Goal: Communication & Community: Answer question/provide support

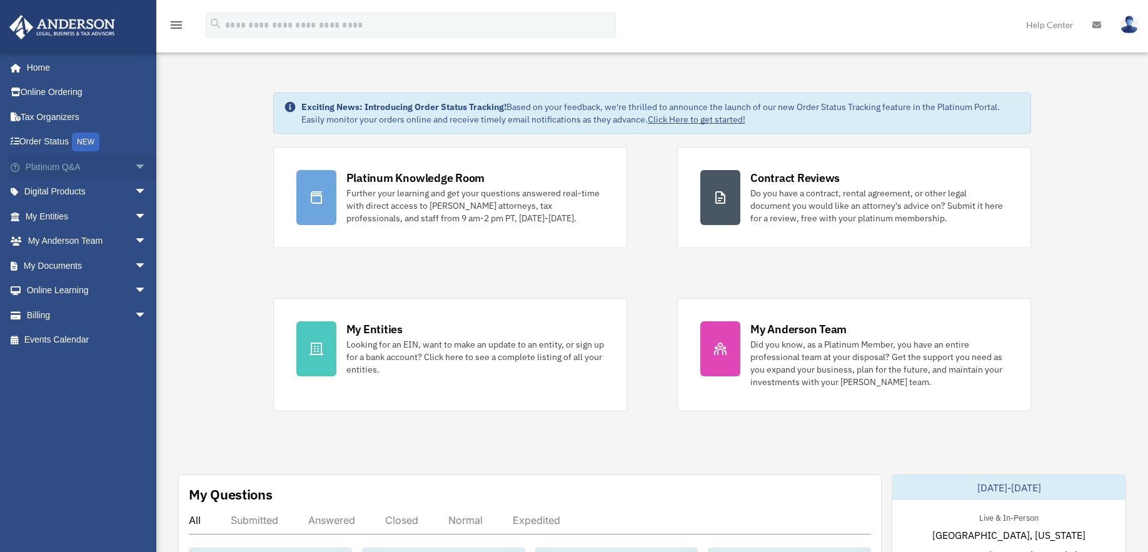
click at [39, 159] on link "Platinum Q&A arrow_drop_down" at bounding box center [87, 166] width 157 height 25
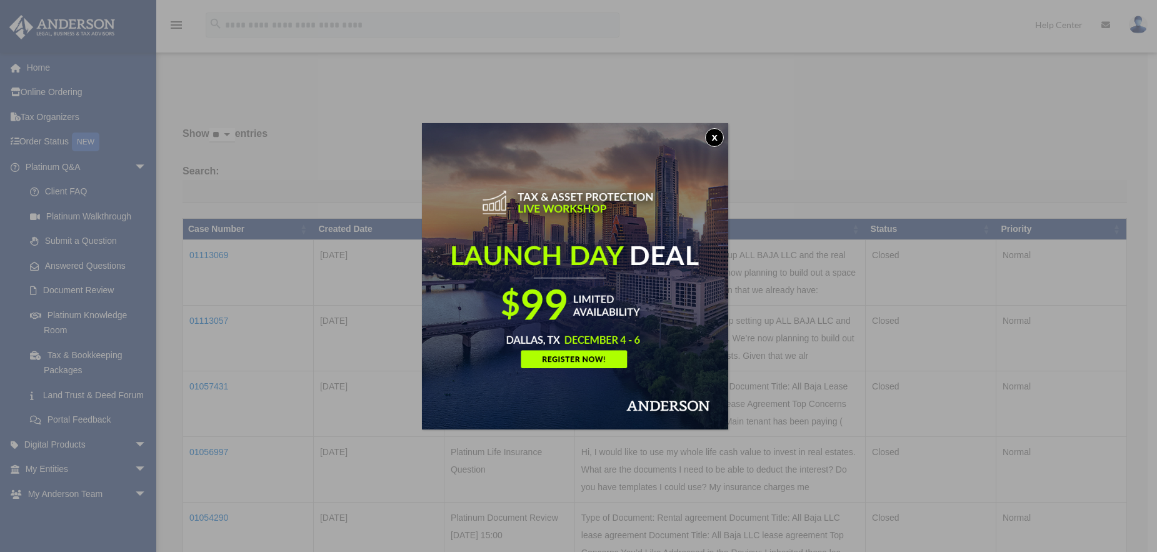
click at [721, 138] on button "x" at bounding box center [714, 137] width 19 height 19
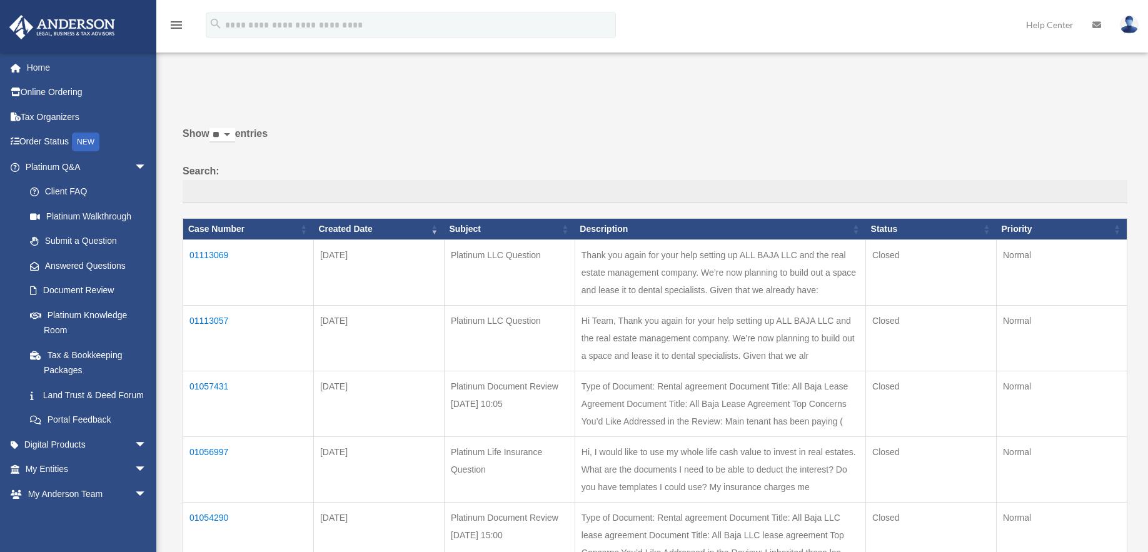
click at [217, 253] on td "01113069" at bounding box center [248, 273] width 131 height 66
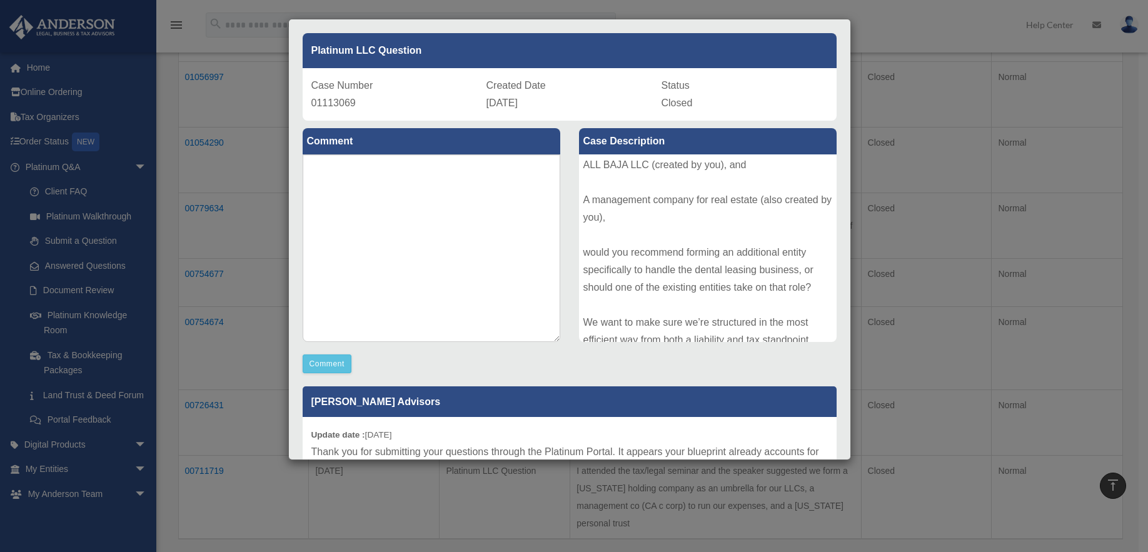
scroll to position [188, 0]
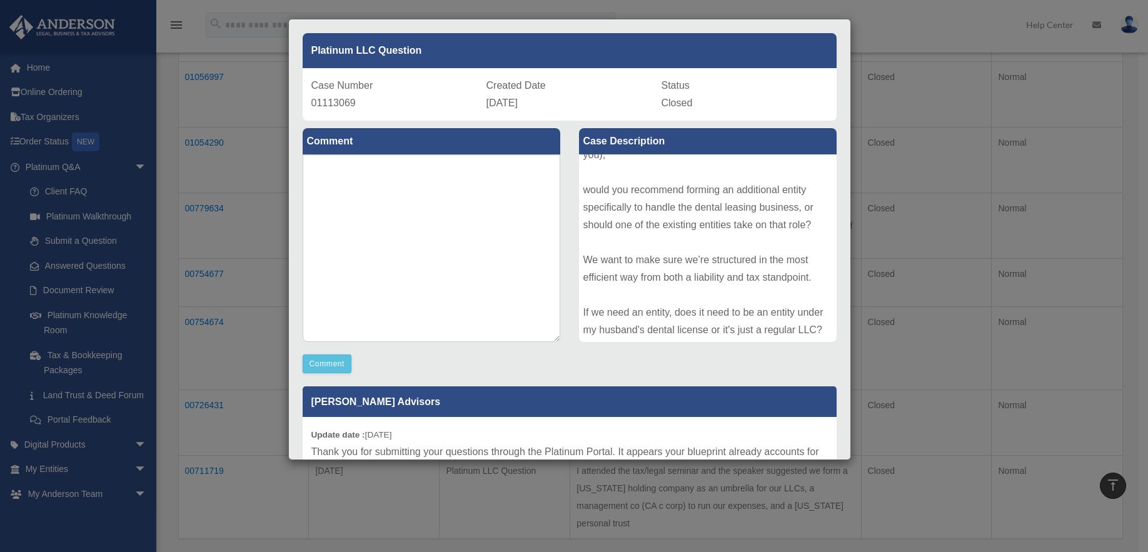
click at [954, 32] on div "Case Detail × Platinum LLC Question Case Number 01113069 Created Date September…" at bounding box center [574, 276] width 1148 height 552
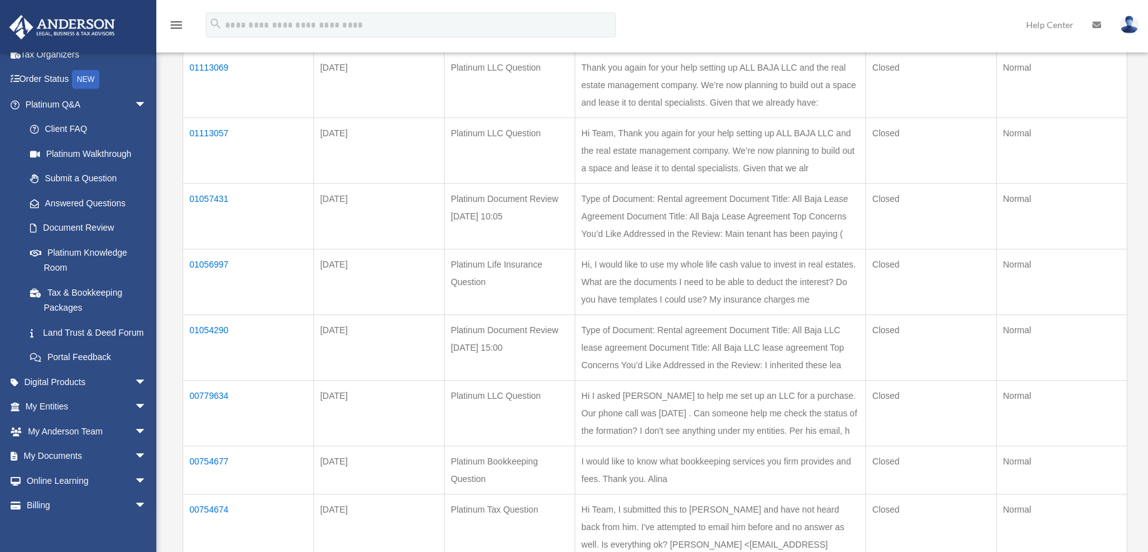
scroll to position [0, 0]
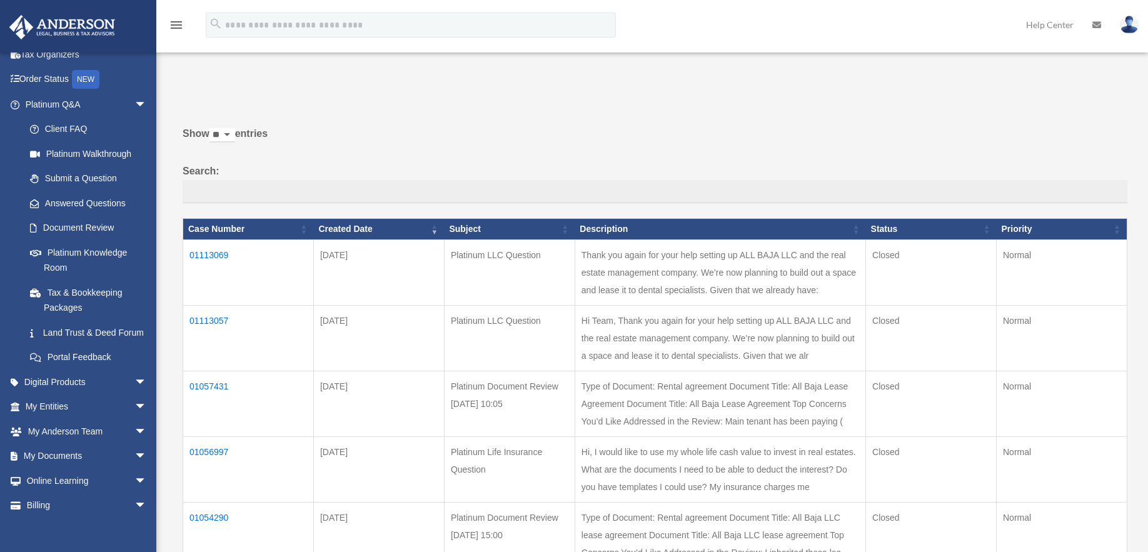
click at [214, 316] on td "01113057" at bounding box center [248, 339] width 131 height 66
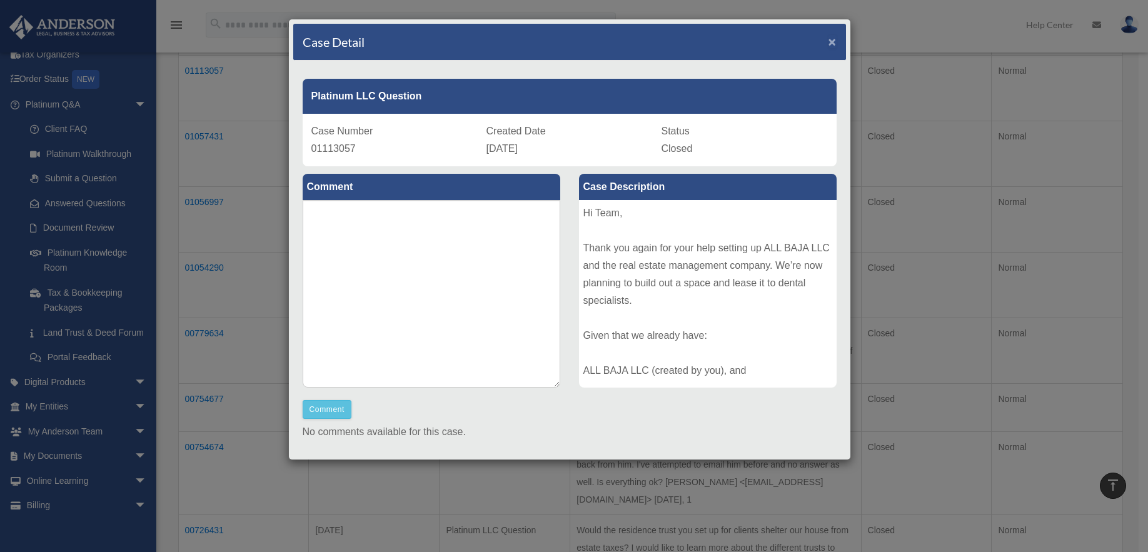
click at [828, 39] on span "×" at bounding box center [832, 41] width 8 height 14
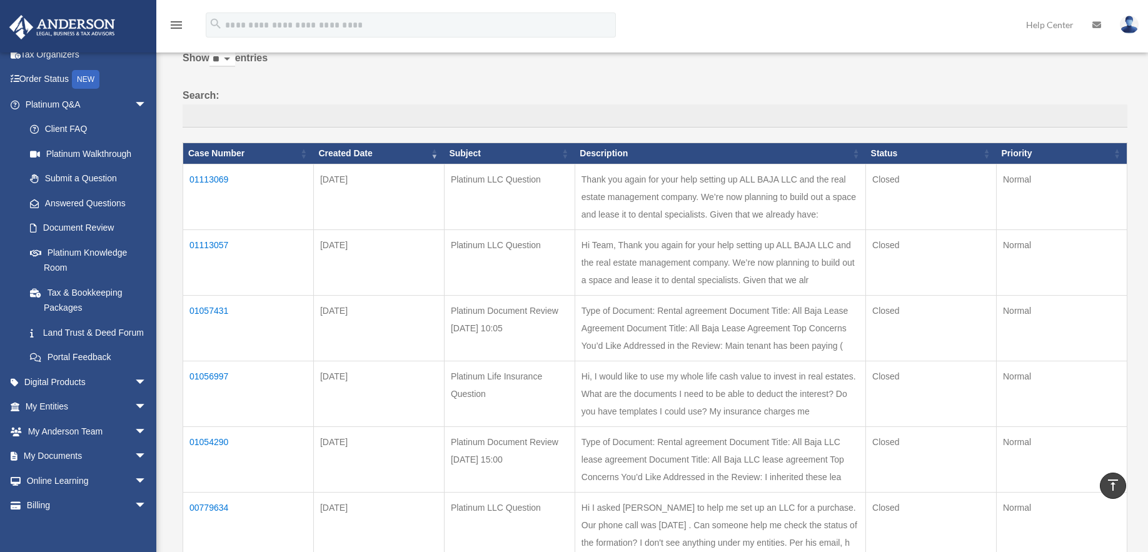
scroll to position [63, 0]
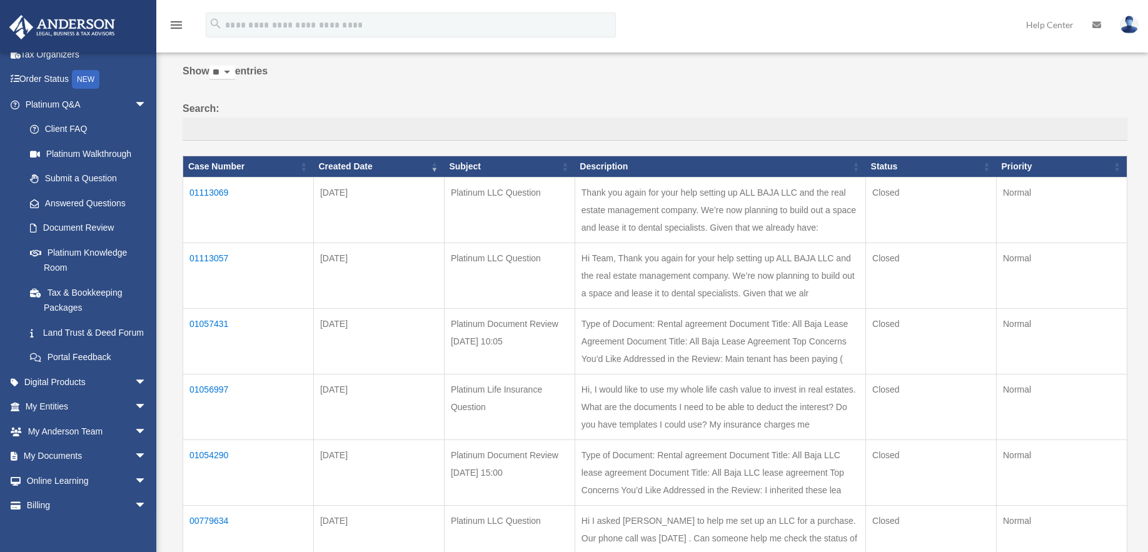
click at [213, 190] on td "01113069" at bounding box center [248, 211] width 131 height 66
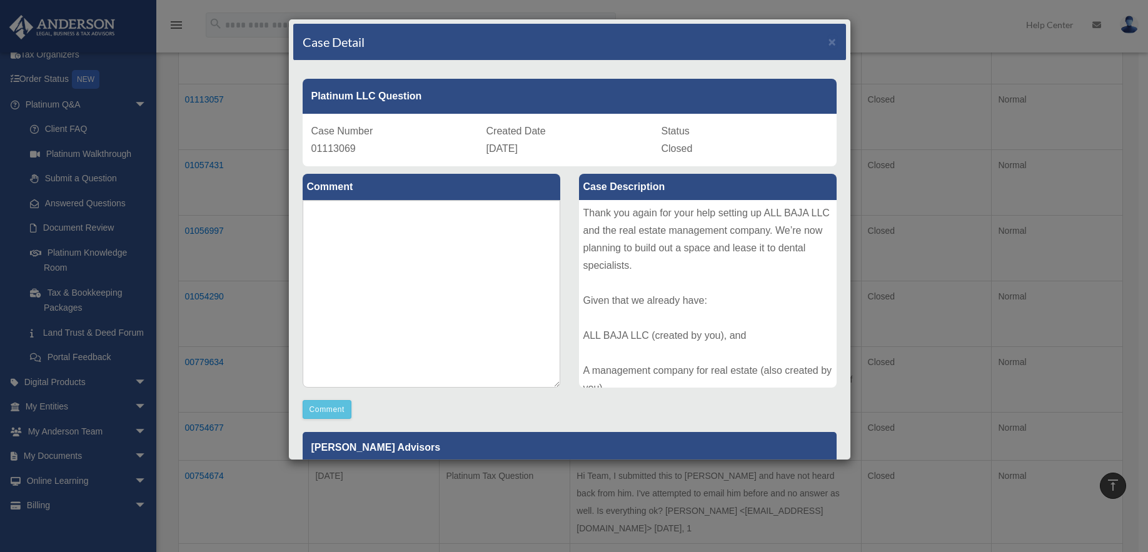
scroll to position [125, 0]
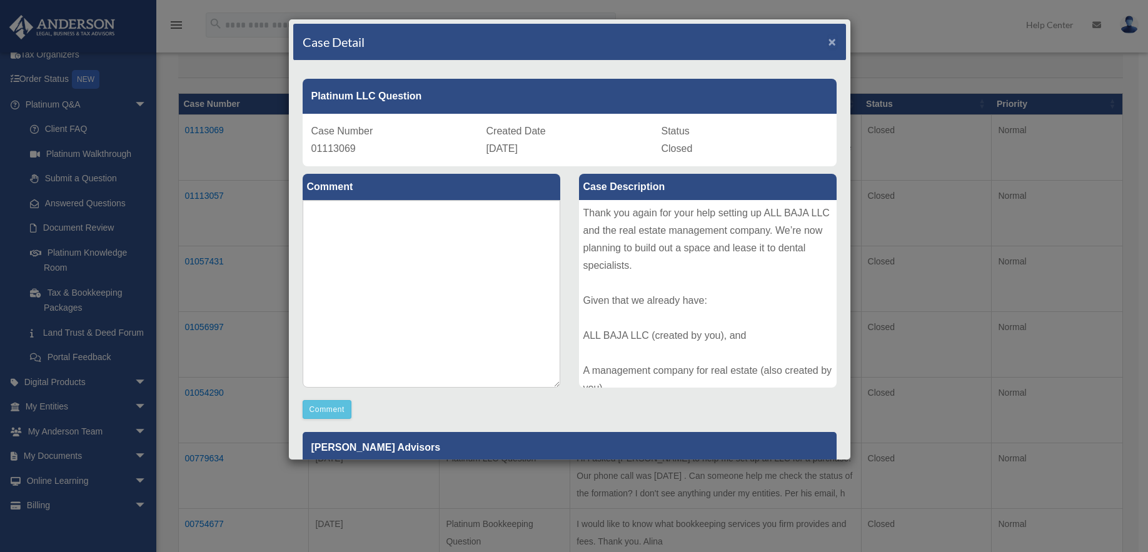
click at [828, 38] on span "×" at bounding box center [832, 41] width 8 height 14
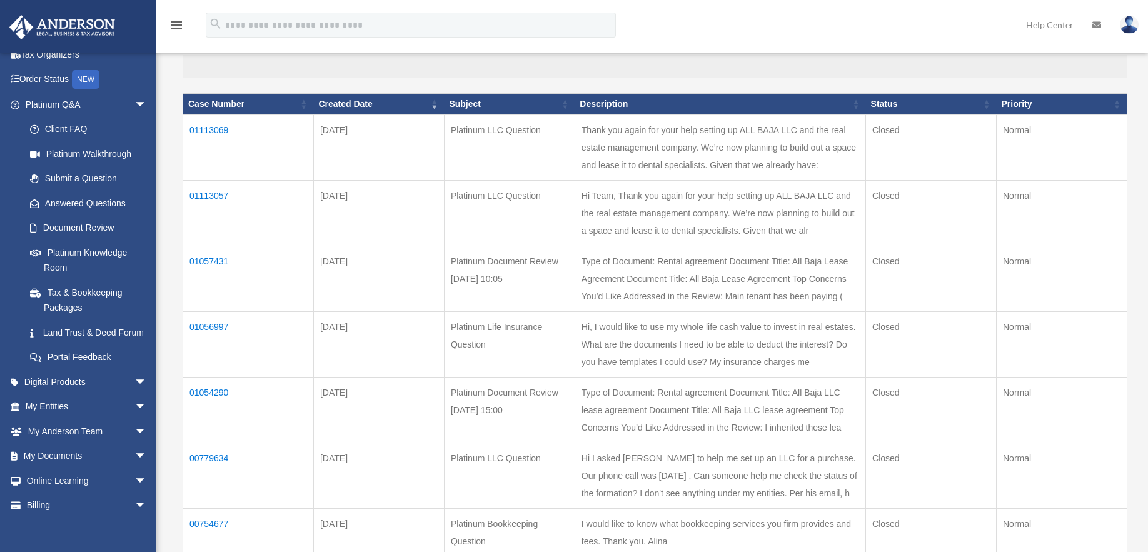
click at [221, 196] on td "01113057" at bounding box center [248, 214] width 131 height 66
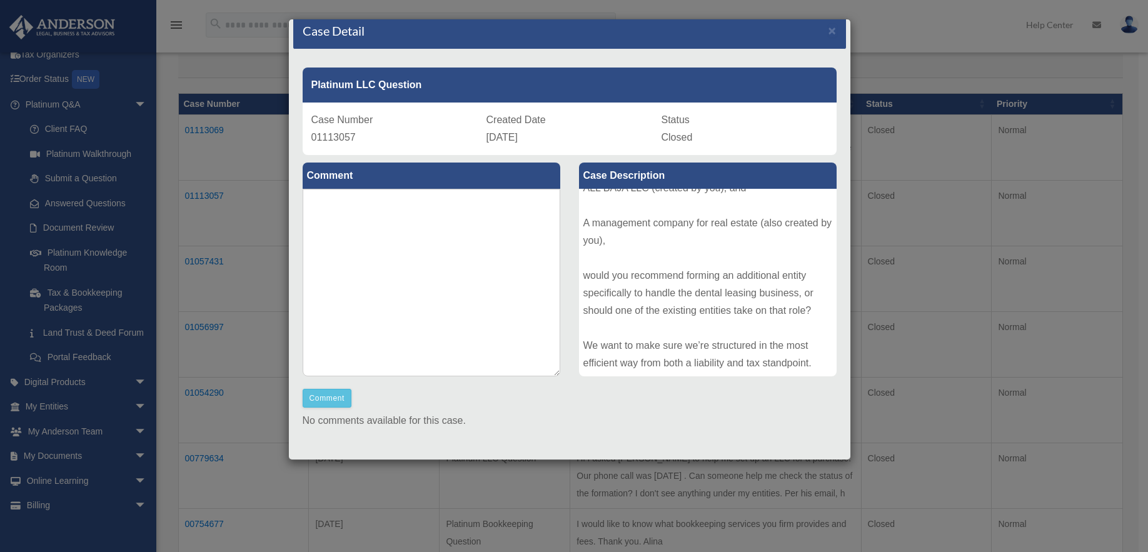
scroll to position [0, 0]
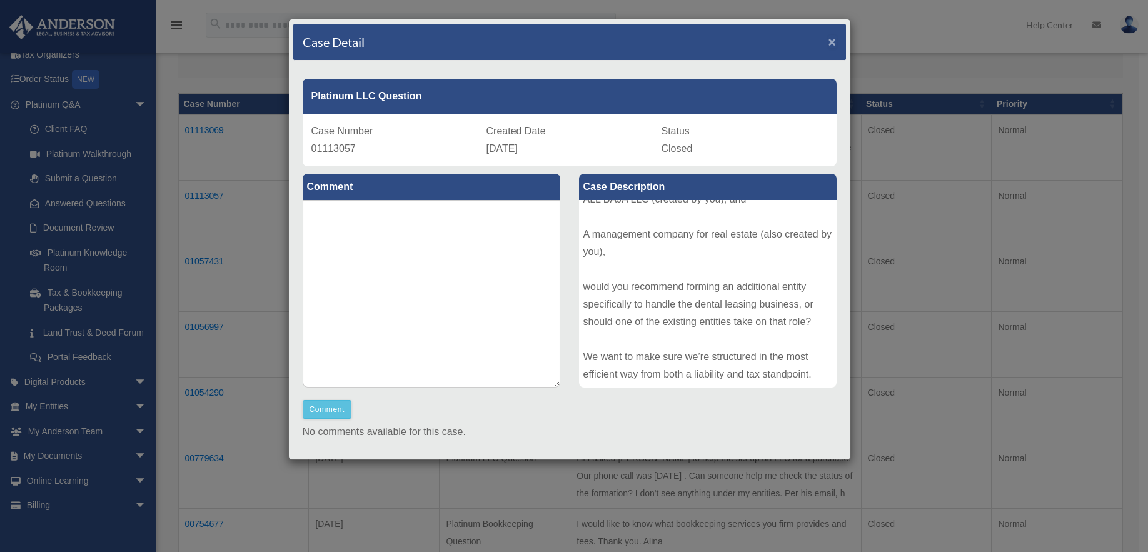
click at [828, 39] on span "×" at bounding box center [832, 41] width 8 height 14
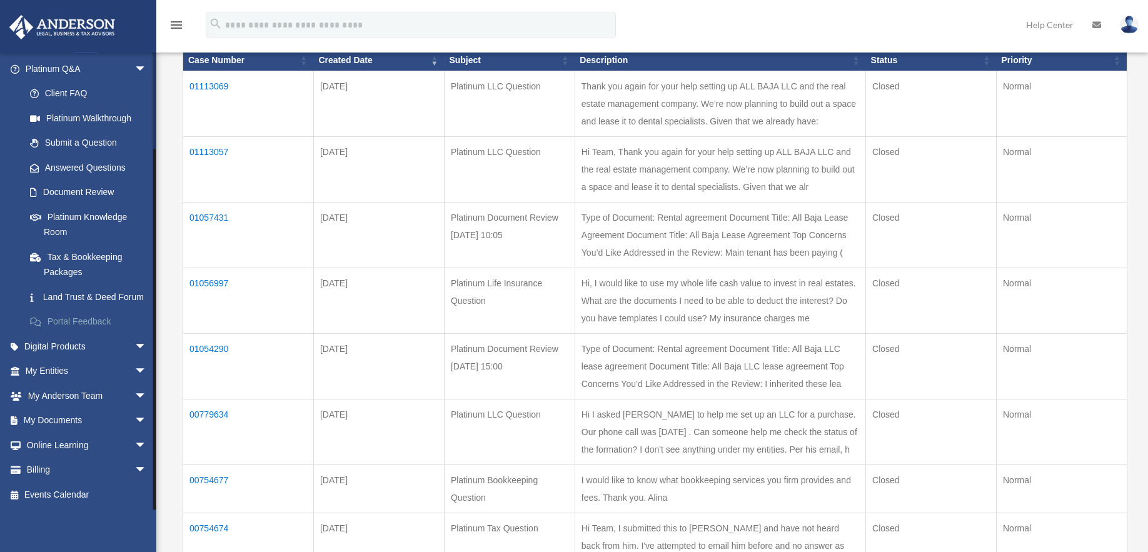
scroll to position [188, 0]
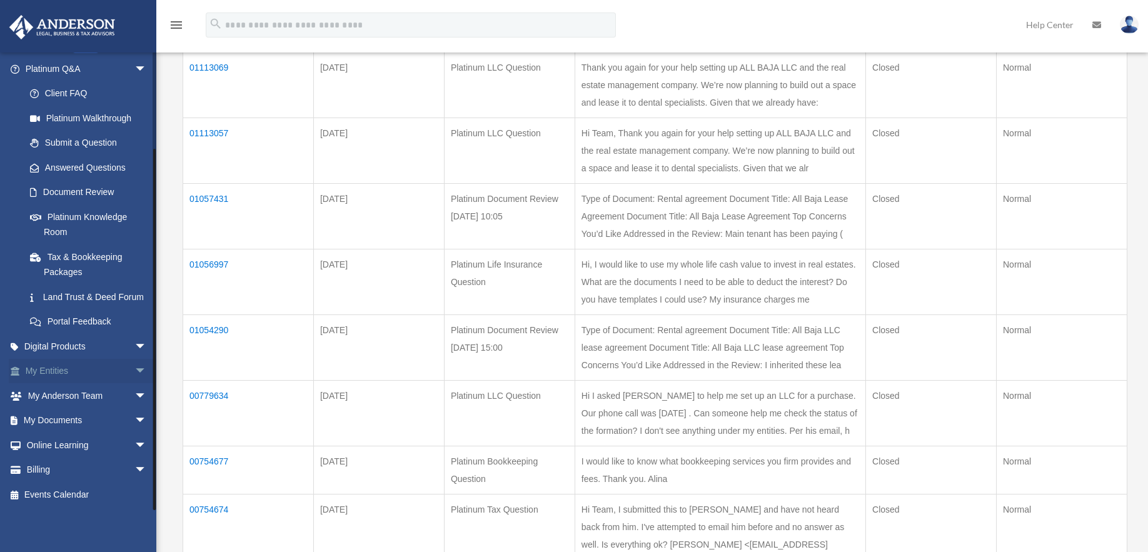
click at [41, 369] on link "My Entities arrow_drop_down" at bounding box center [87, 371] width 157 height 25
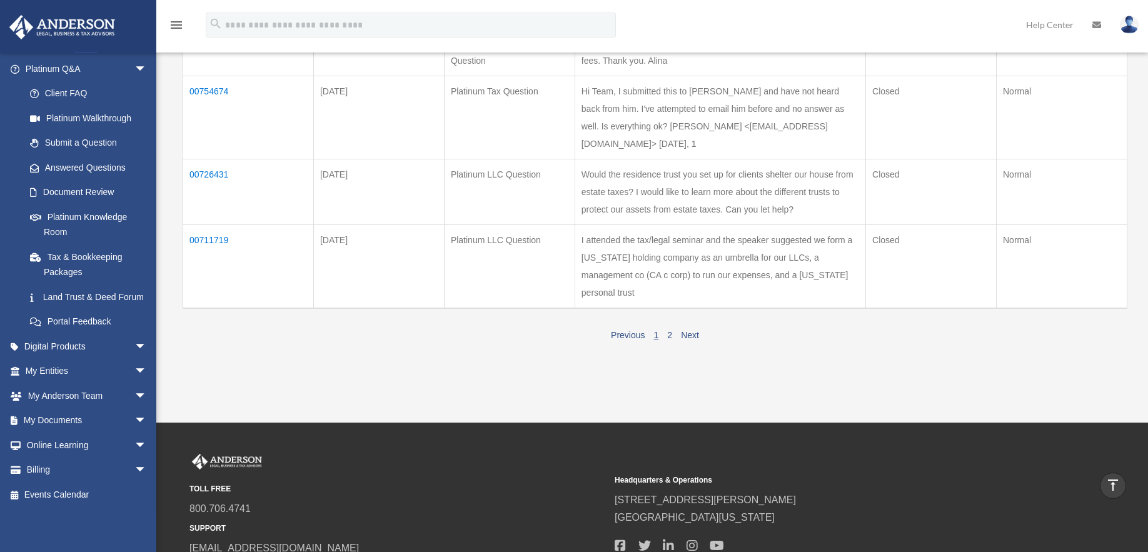
scroll to position [693, 0]
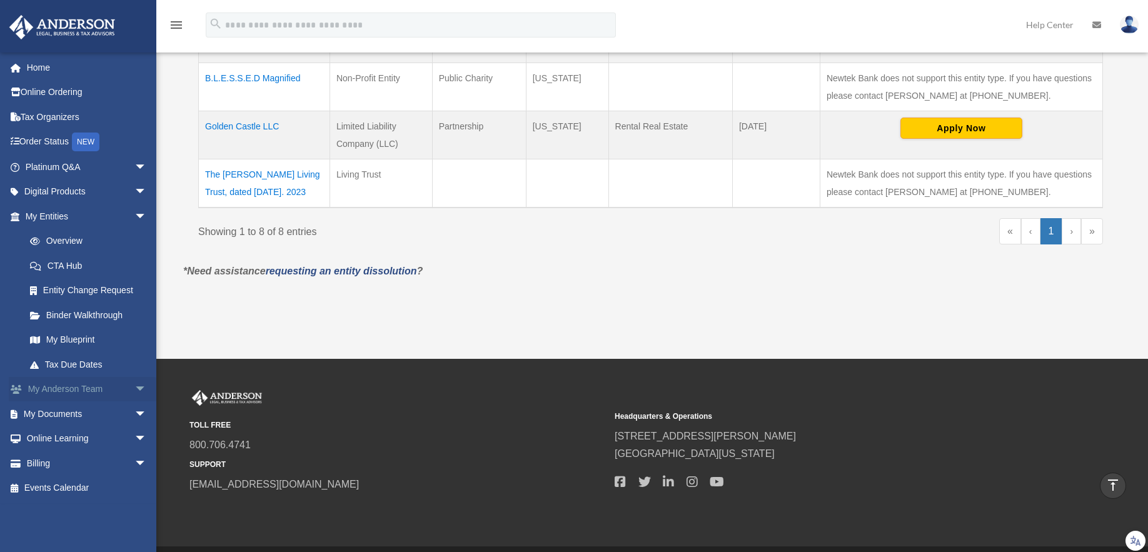
scroll to position [563, 0]
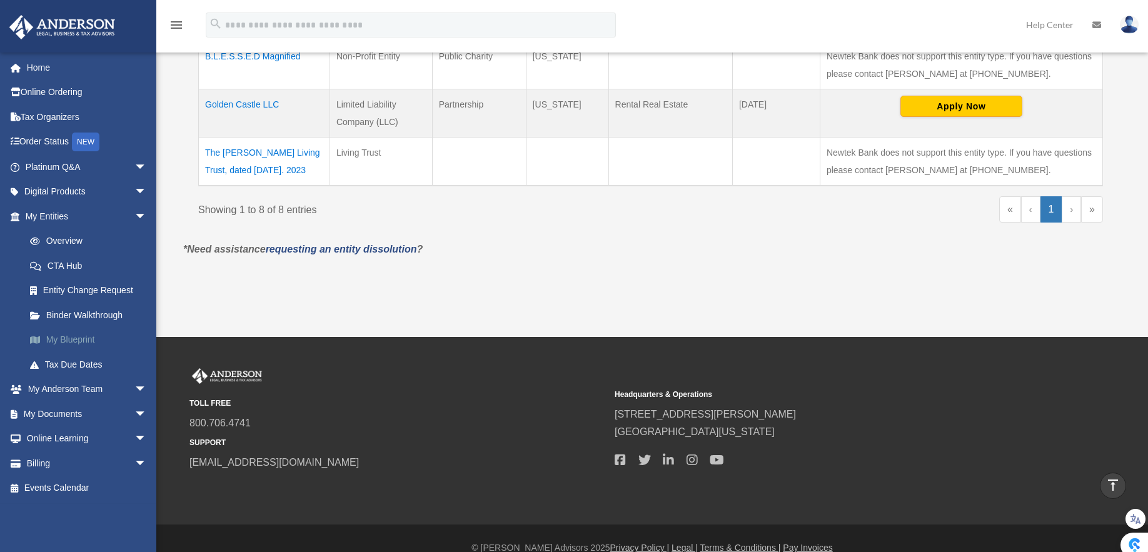
click at [69, 338] on link "My Blueprint" at bounding box center [92, 340] width 148 height 25
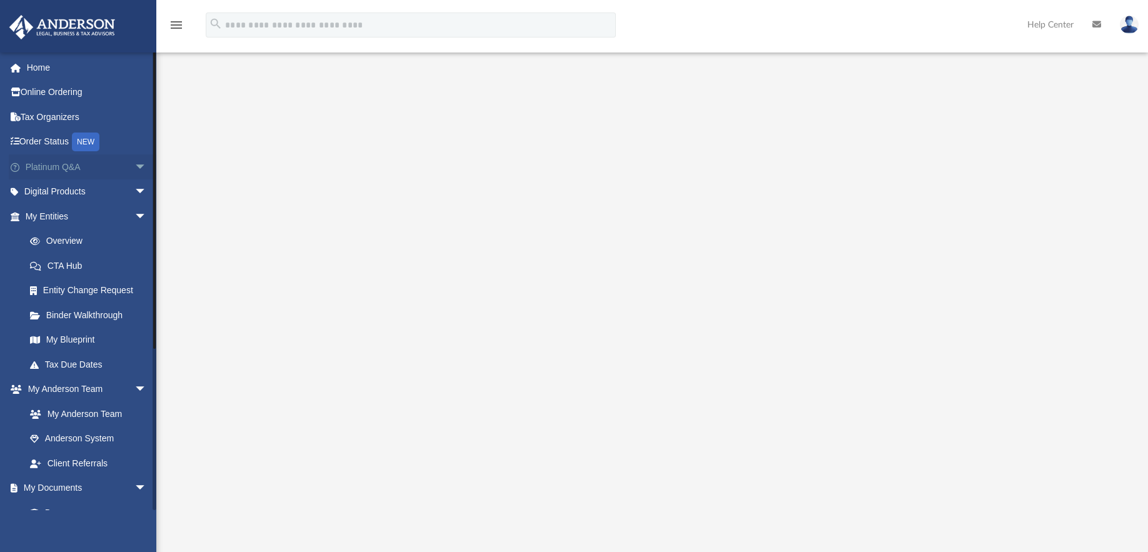
click at [63, 169] on link "Platinum Q&A arrow_drop_down" at bounding box center [87, 166] width 157 height 25
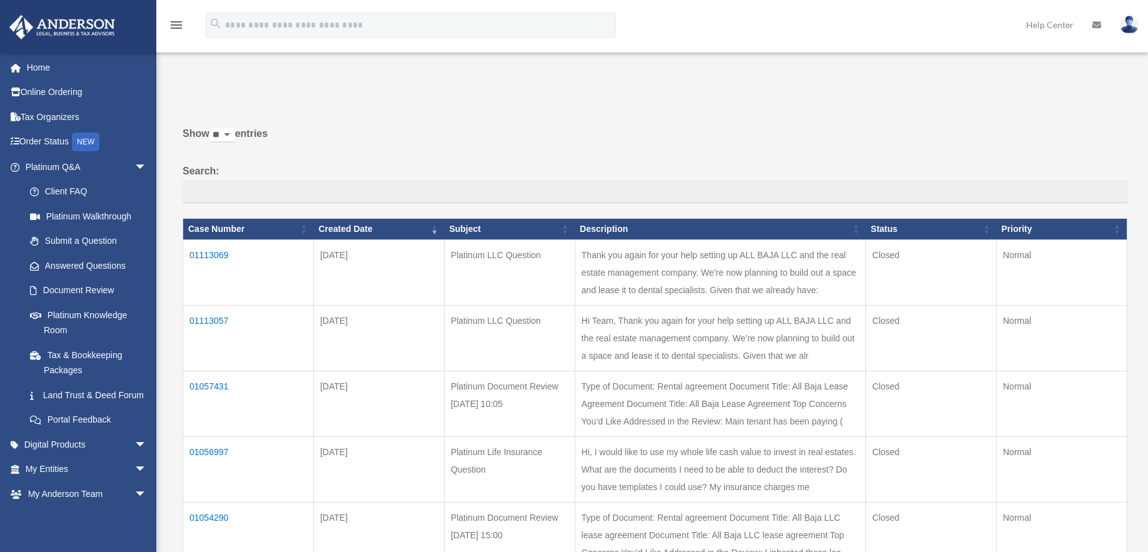
click at [216, 253] on td "01113069" at bounding box center [248, 273] width 131 height 66
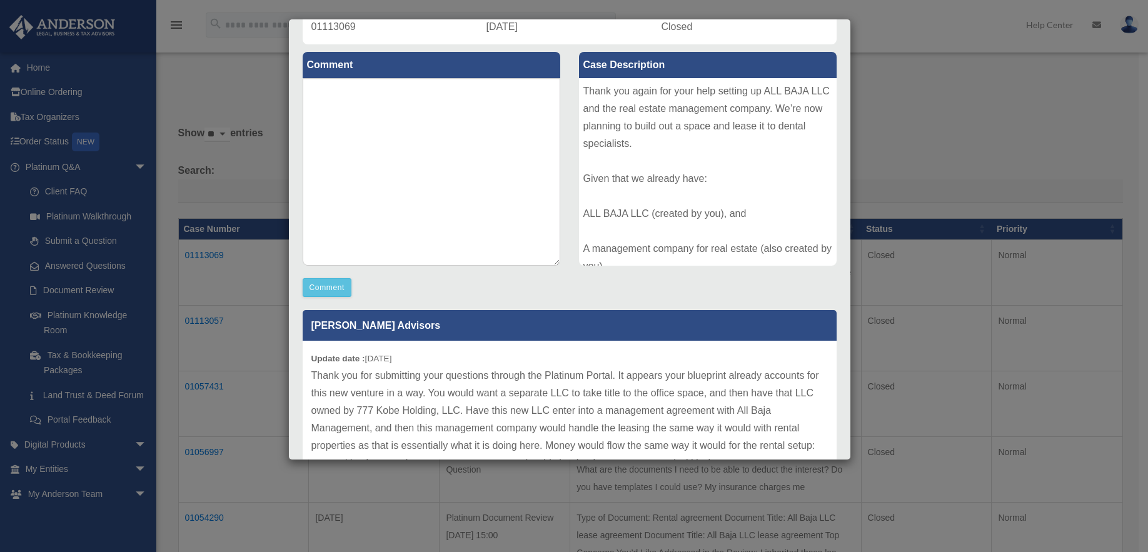
scroll to position [125, 0]
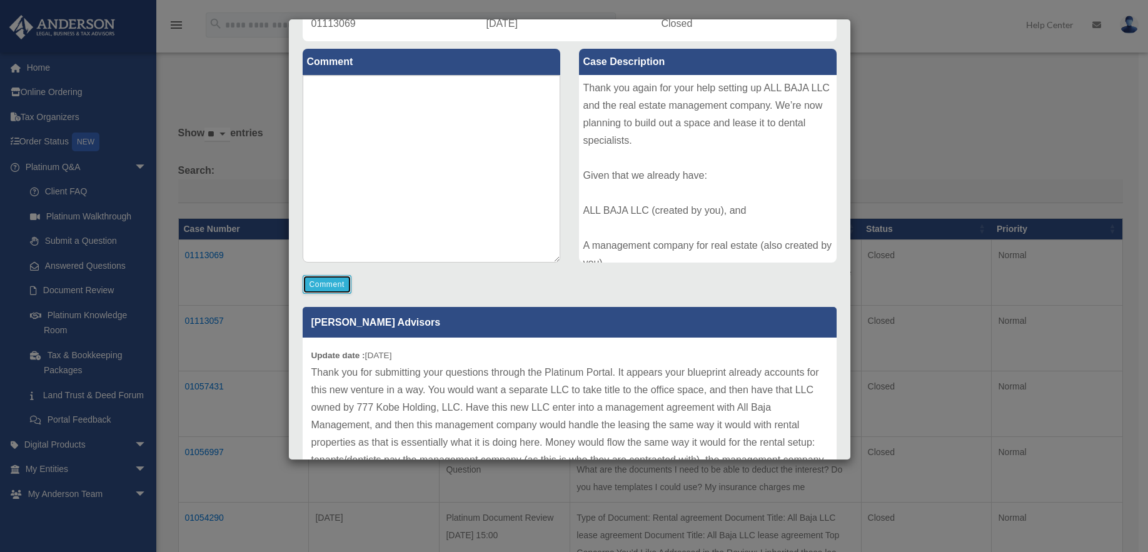
click at [320, 282] on button "Comment" at bounding box center [327, 284] width 49 height 19
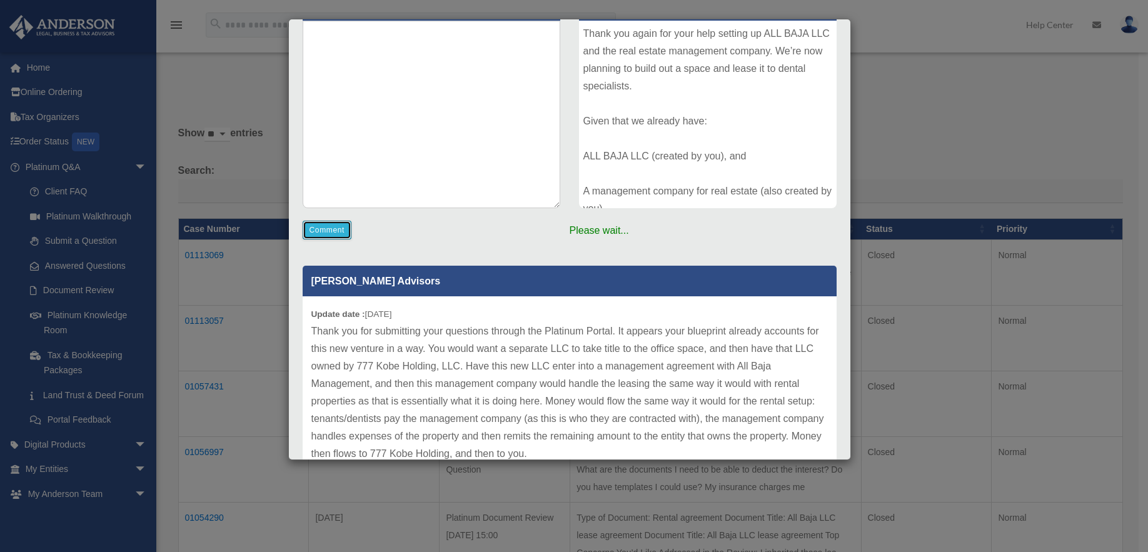
scroll to position [246, 0]
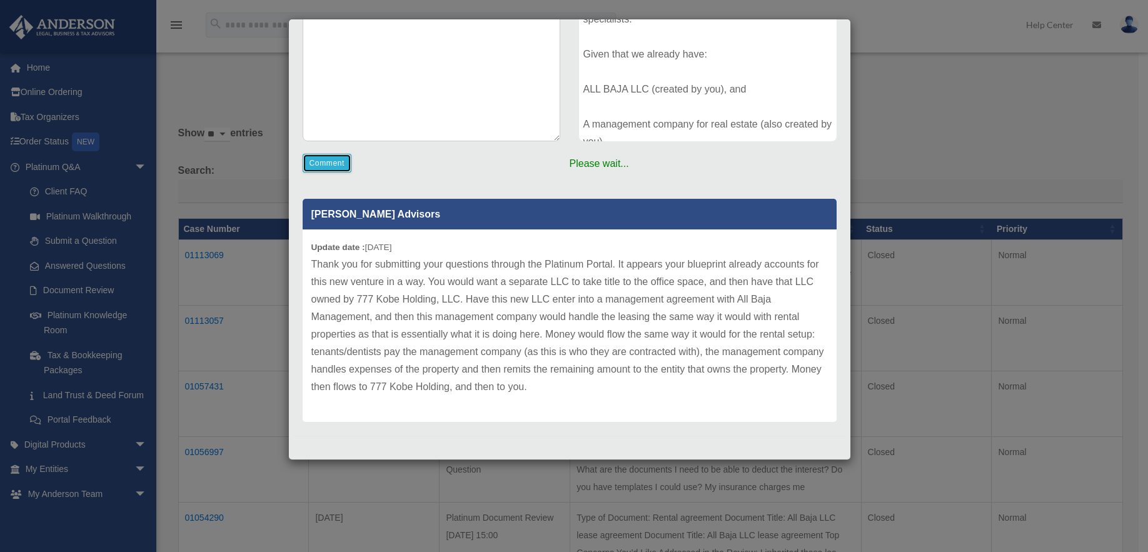
click at [328, 162] on button "Comment" at bounding box center [327, 163] width 49 height 19
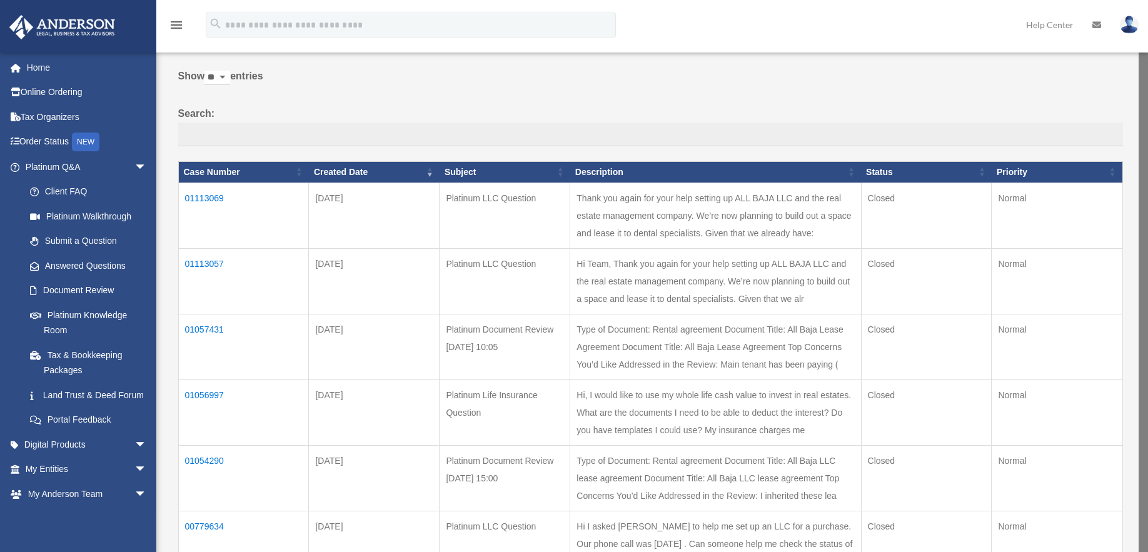
scroll to position [125, 0]
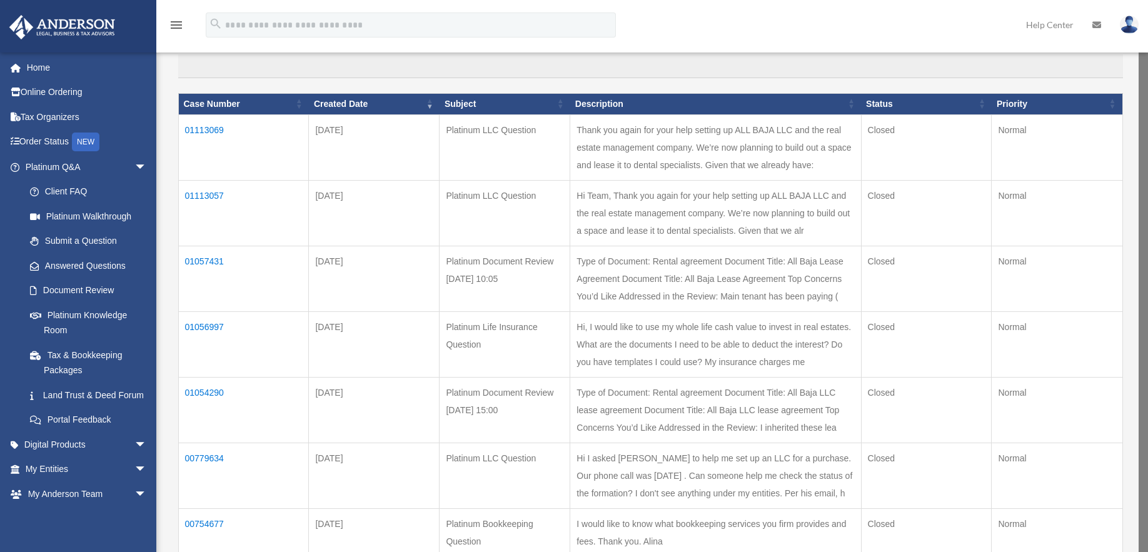
click at [208, 124] on td "01113069" at bounding box center [243, 147] width 131 height 66
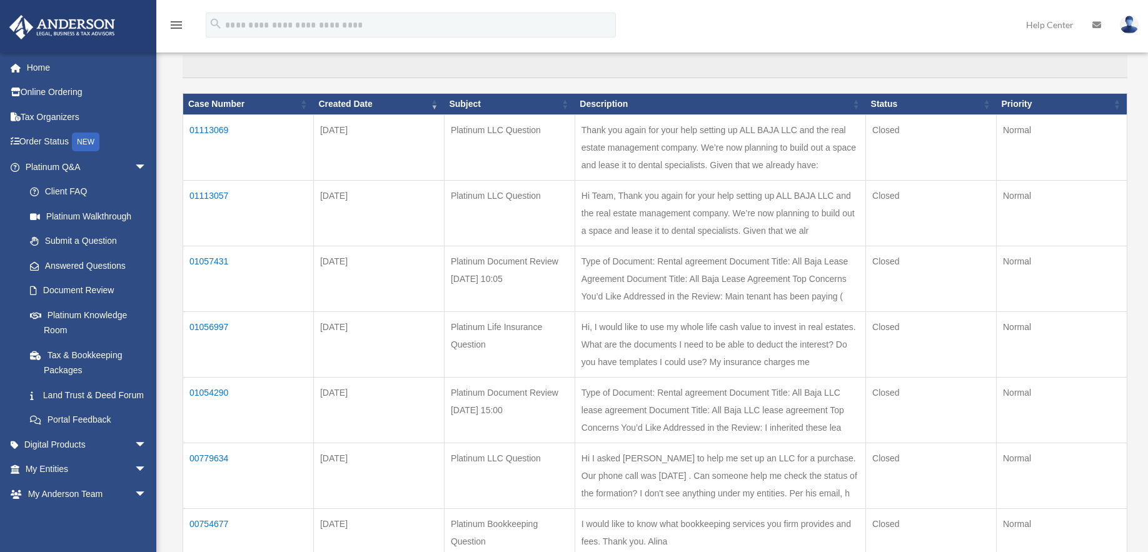
scroll to position [0, 0]
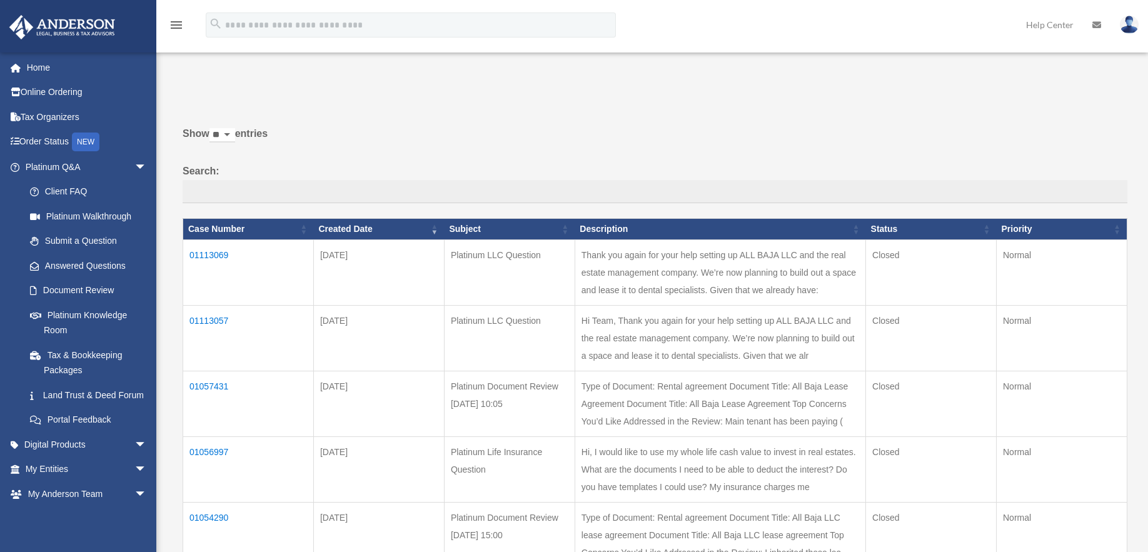
click at [214, 252] on td "01113069" at bounding box center [248, 273] width 131 height 66
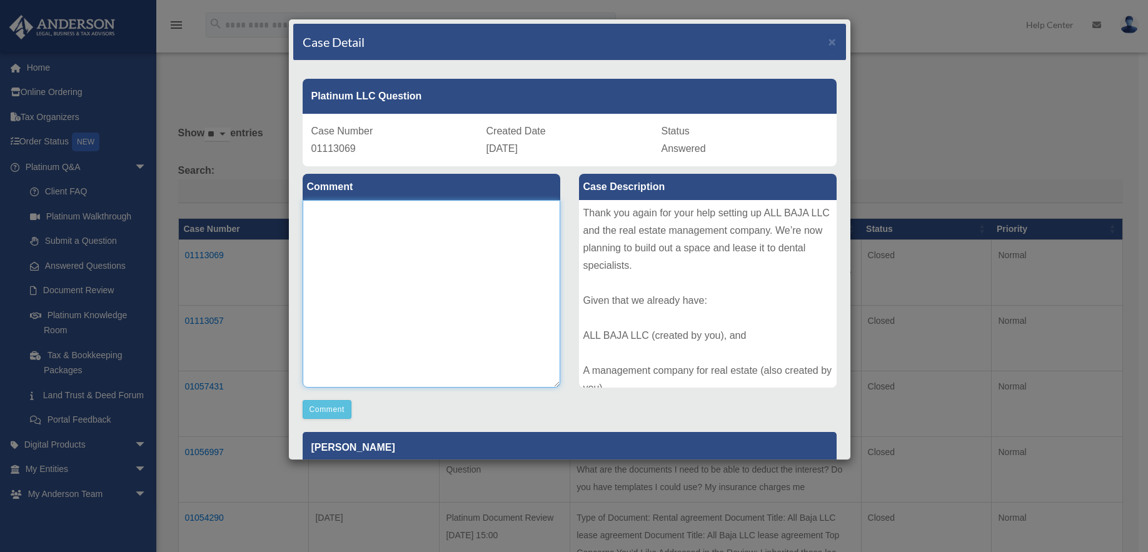
click at [329, 217] on textarea at bounding box center [432, 294] width 258 height 188
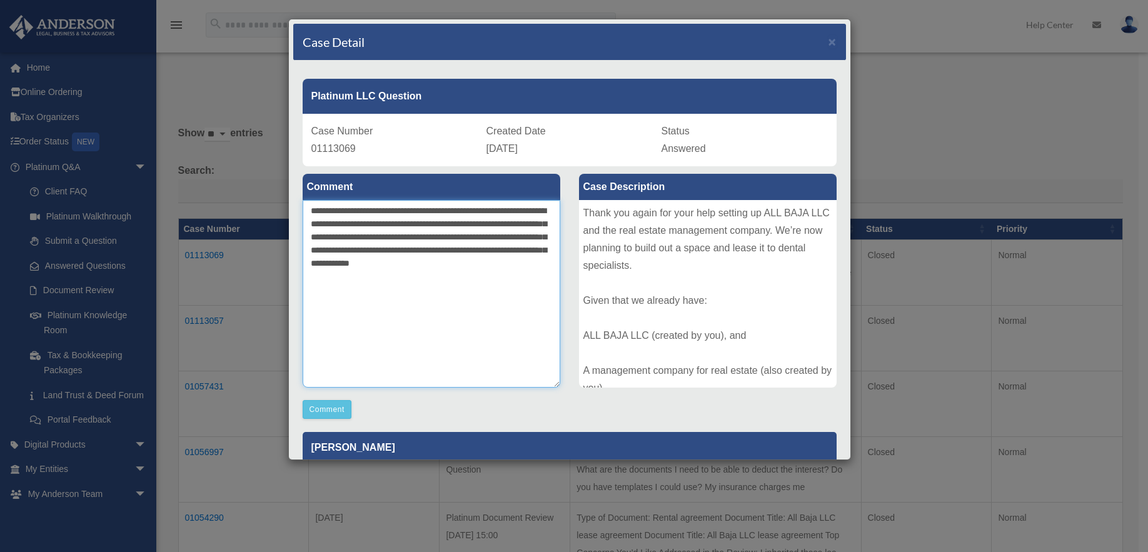
click at [391, 264] on textarea "**********" at bounding box center [432, 294] width 258 height 188
click at [528, 274] on textarea "**********" at bounding box center [432, 294] width 258 height 188
type textarea "**********"
click at [326, 414] on button "Comment" at bounding box center [327, 409] width 49 height 19
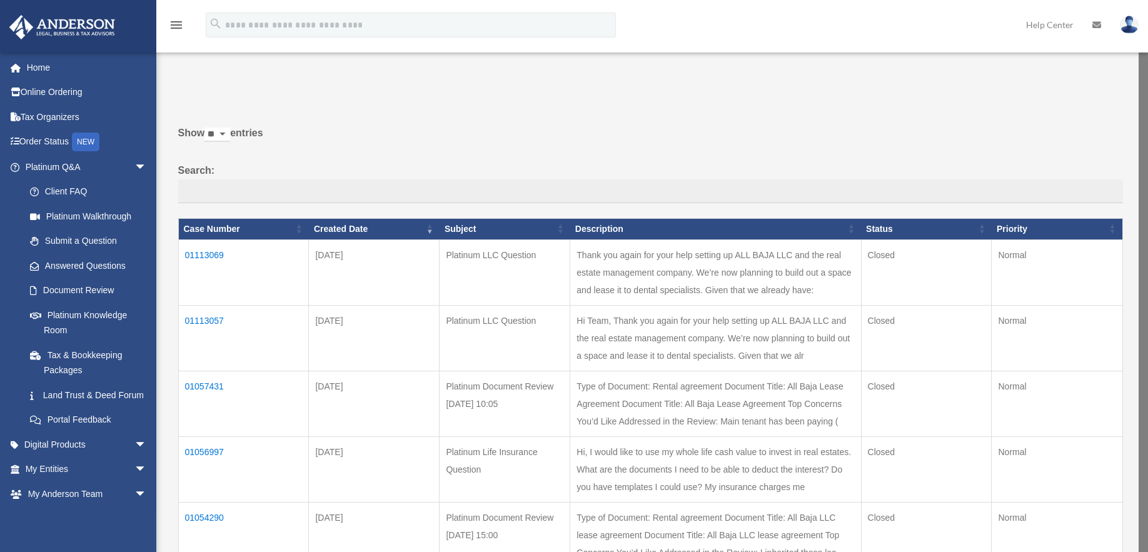
click at [506, 110] on div "Do you really want to log out? Yes No Show ** ** ** *** entries Search: Case Nu…" at bounding box center [645, 515] width 953 height 867
